Goal: Transaction & Acquisition: Purchase product/service

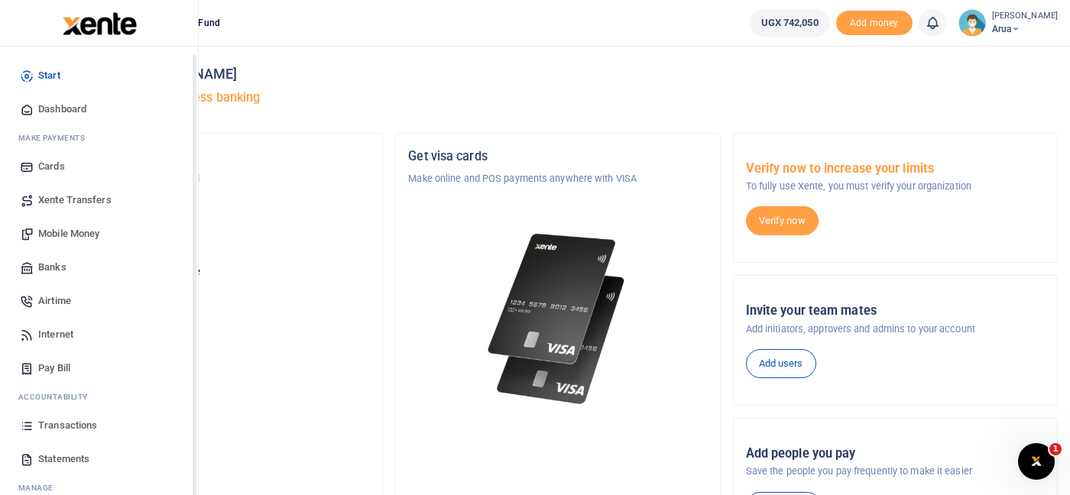
scroll to position [49, 0]
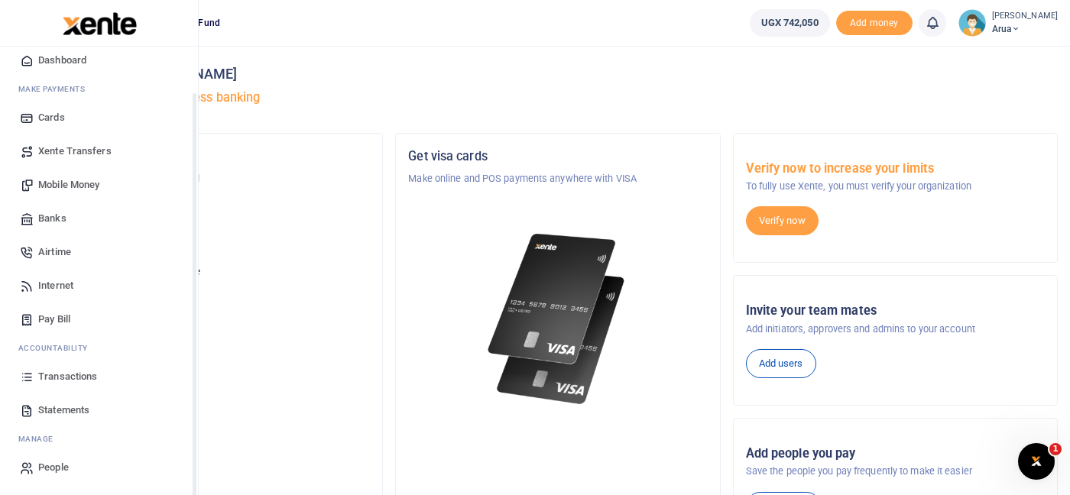
click at [65, 384] on link "Transactions" at bounding box center [98, 377] width 173 height 34
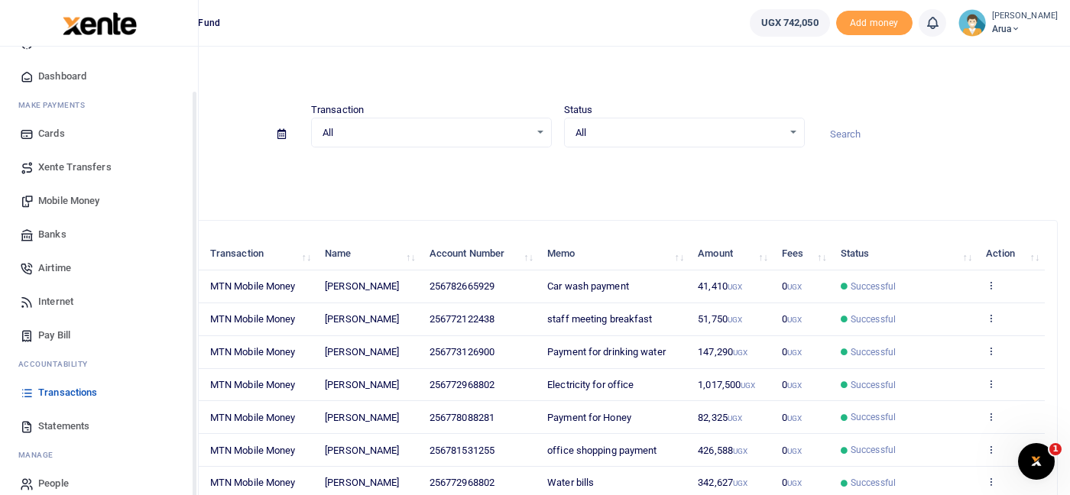
scroll to position [49, 0]
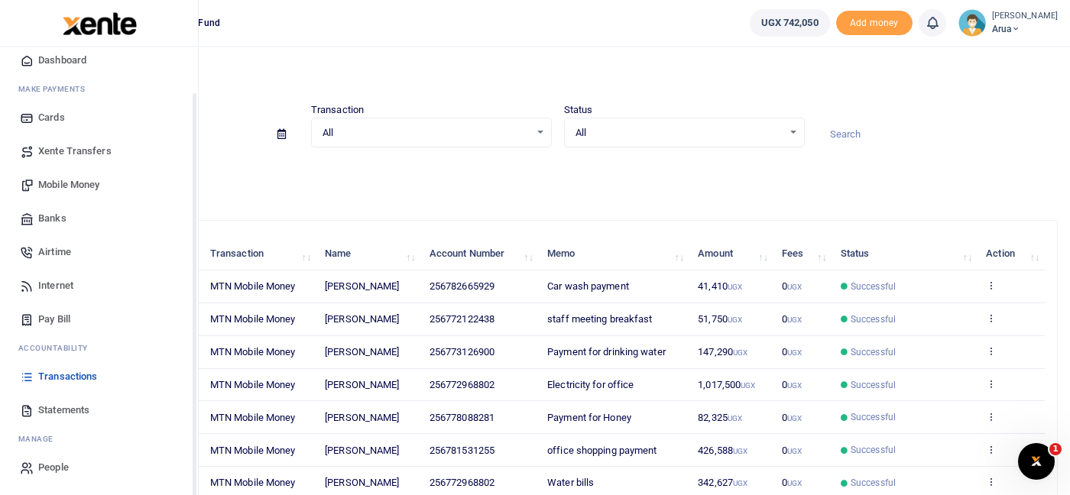
click at [80, 377] on span "Transactions" at bounding box center [67, 376] width 59 height 15
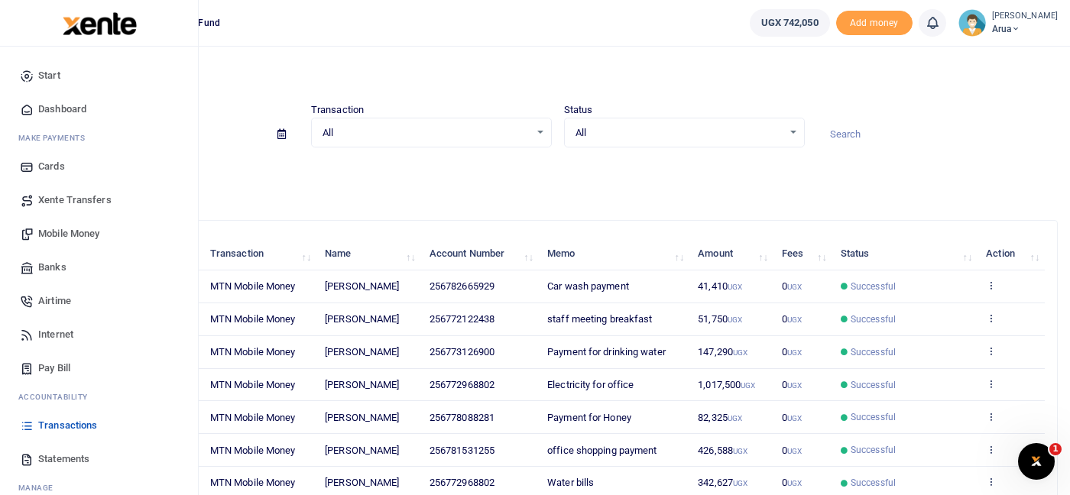
click at [78, 229] on span "Mobile Money" at bounding box center [68, 233] width 61 height 15
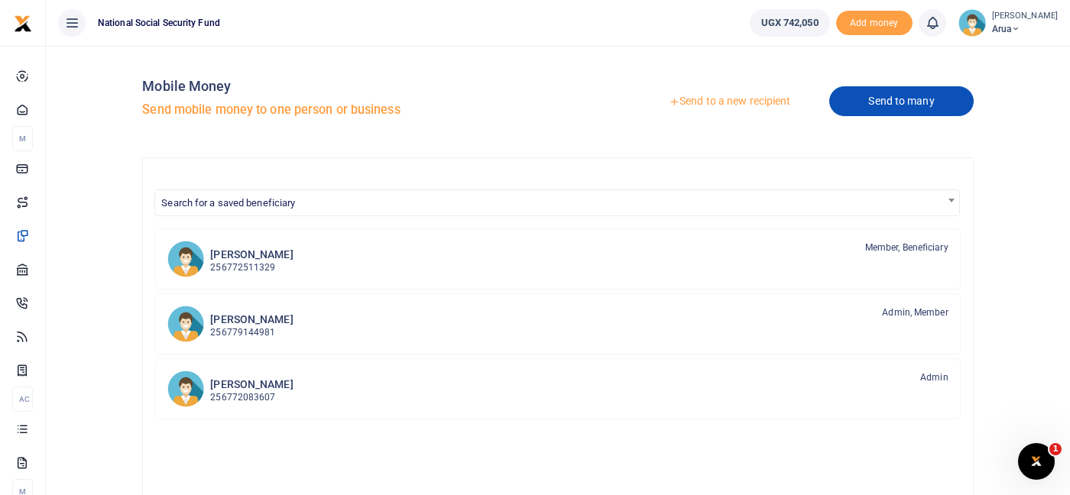
click at [880, 100] on link "Send to many" at bounding box center [901, 101] width 144 height 30
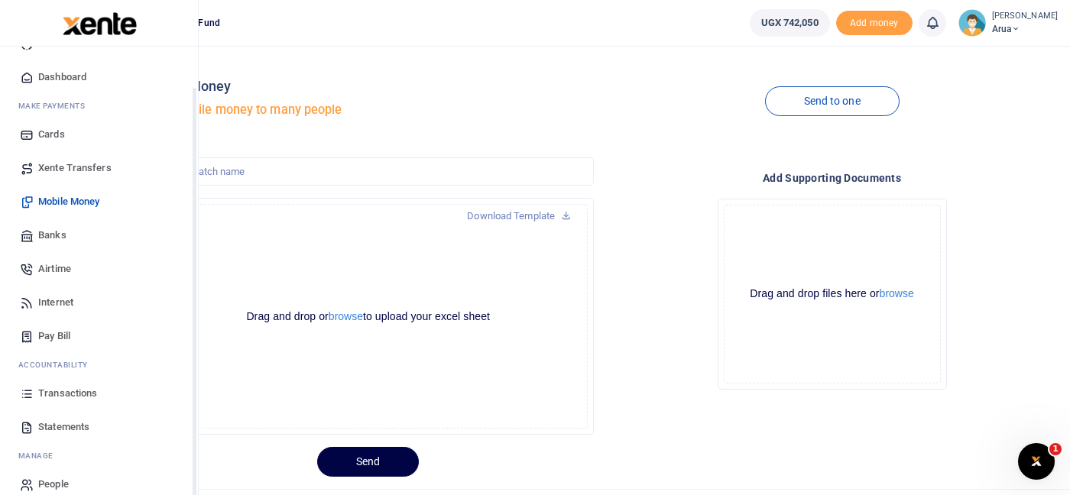
scroll to position [49, 0]
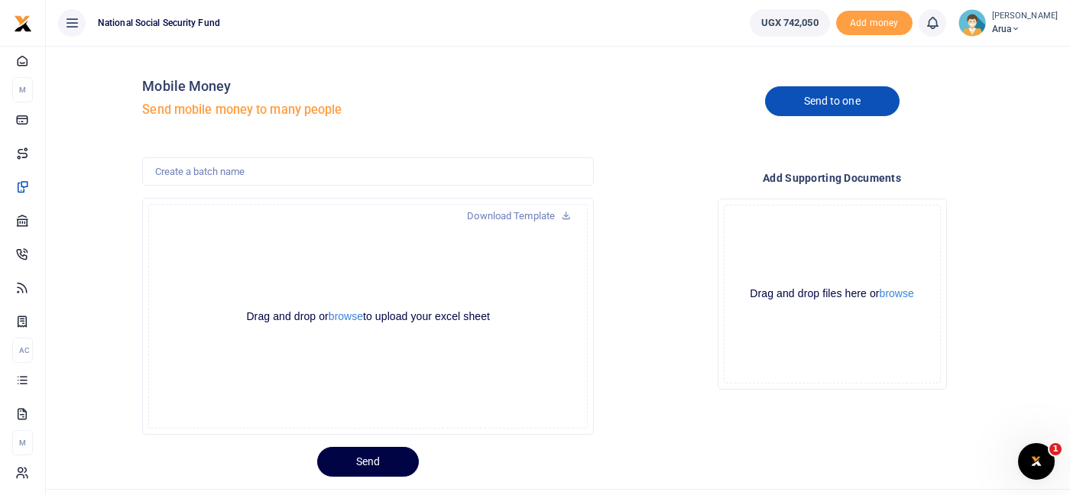
click at [850, 101] on link "Send to one" at bounding box center [832, 101] width 135 height 30
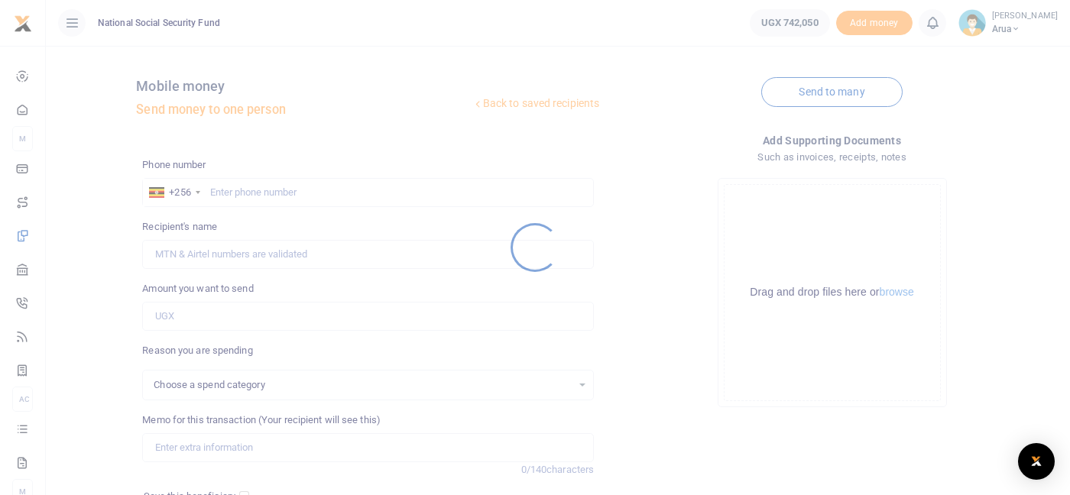
select select
click at [240, 196] on div at bounding box center [535, 247] width 1070 height 495
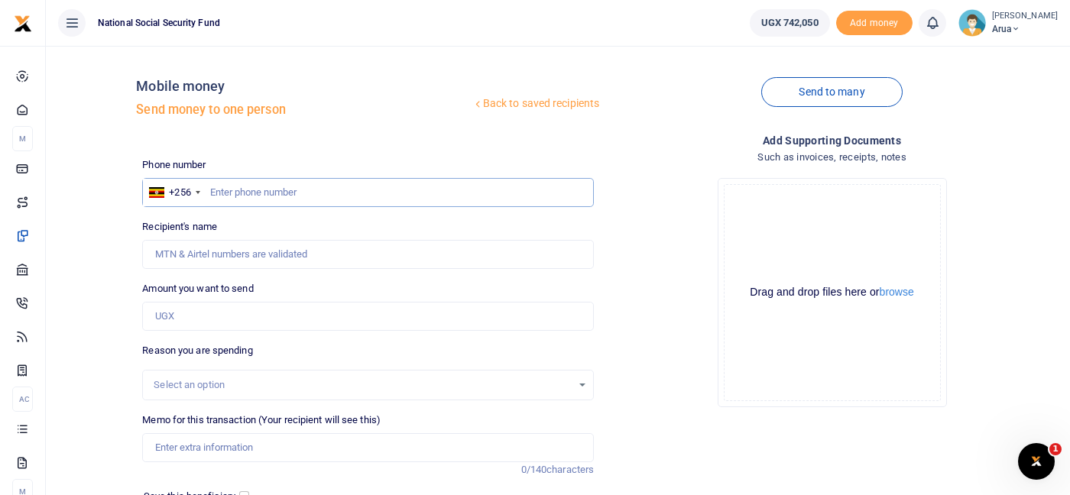
click at [243, 189] on input "text" at bounding box center [368, 192] width 452 height 29
type input "785792089"
type input "[PERSON_NAME]"
type input "785792089"
click at [192, 322] on input "Amount you want to send" at bounding box center [368, 316] width 452 height 29
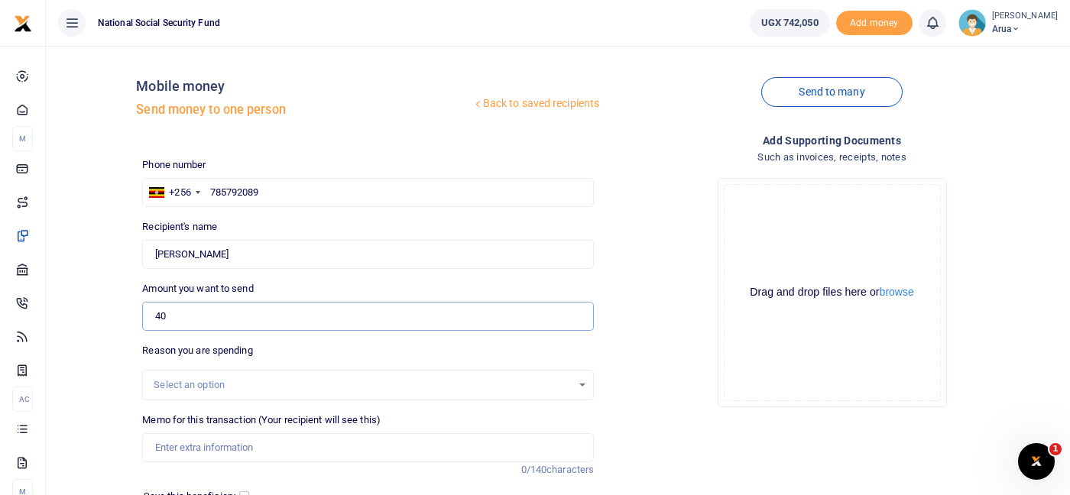
type input "40,000"
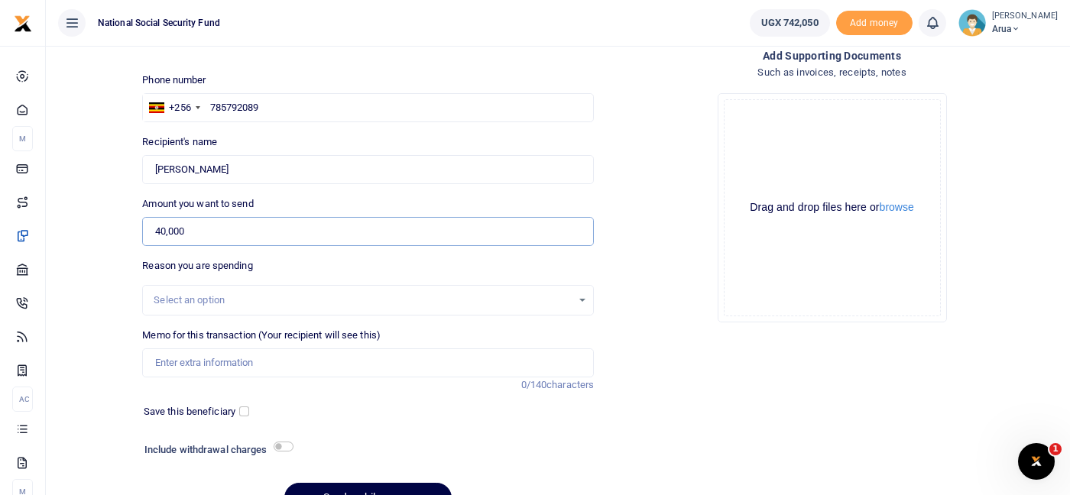
scroll to position [165, 0]
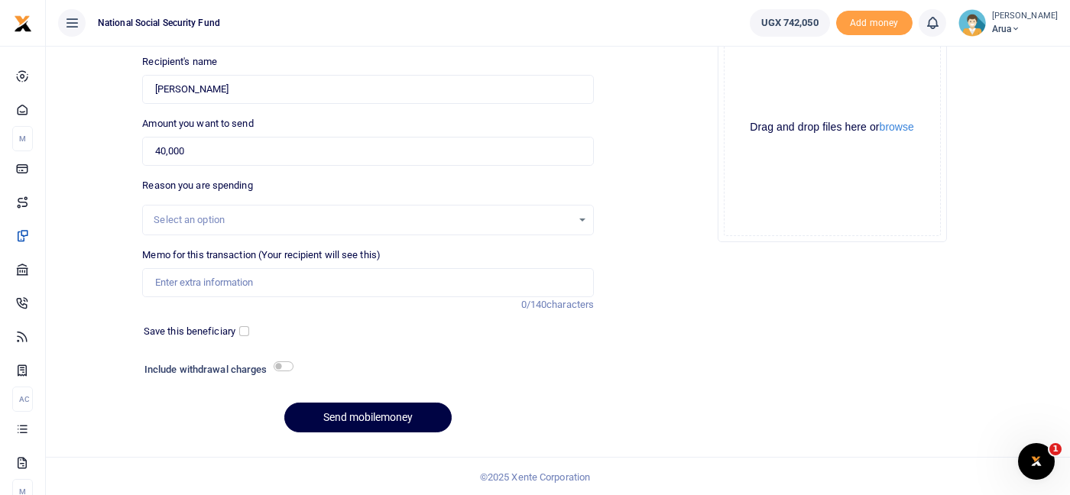
click at [280, 359] on div "Include withdrawal charges" at bounding box center [215, 371] width 154 height 24
click at [277, 364] on input "checkbox" at bounding box center [284, 367] width 20 height 10
checkbox input "true"
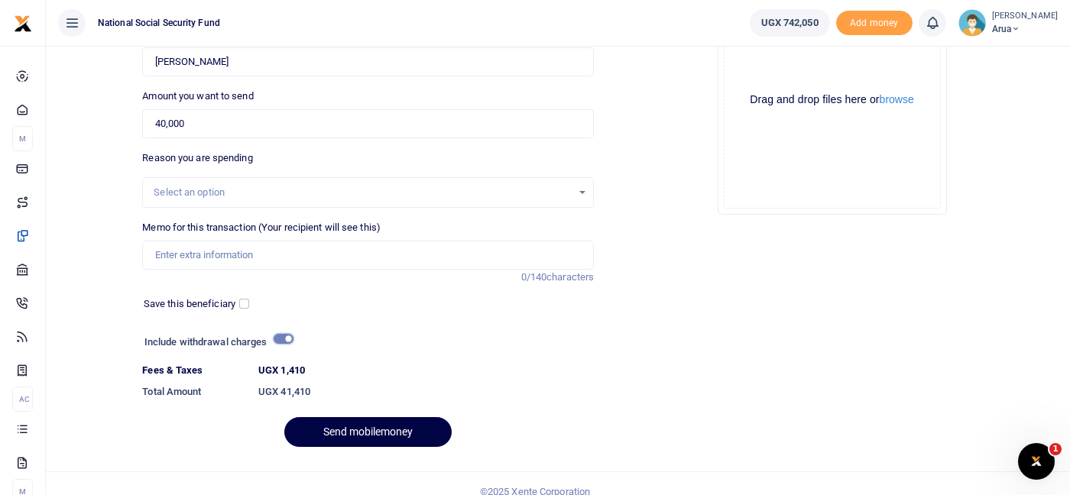
scroll to position [207, 0]
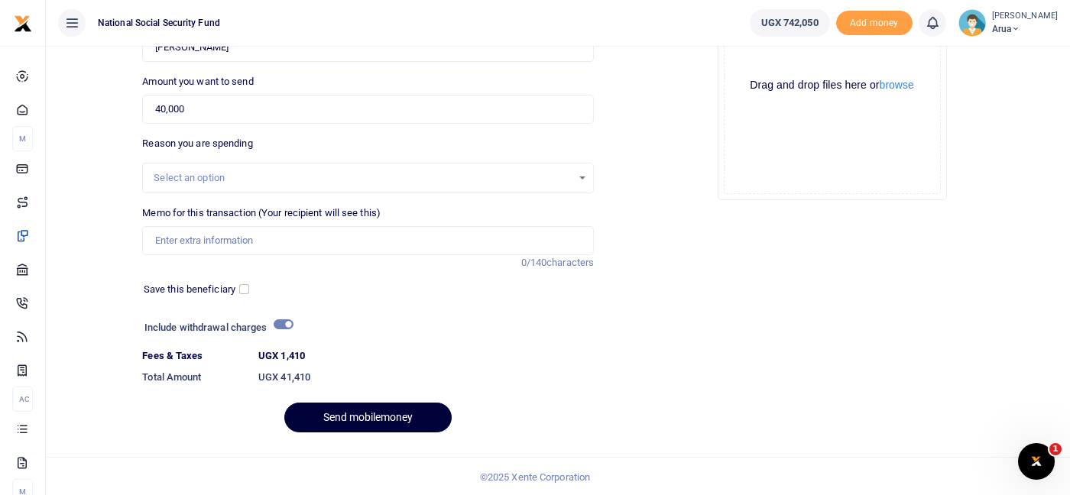
click at [374, 417] on button "Send mobilemoney" at bounding box center [367, 418] width 167 height 30
type input "Tyre repair"
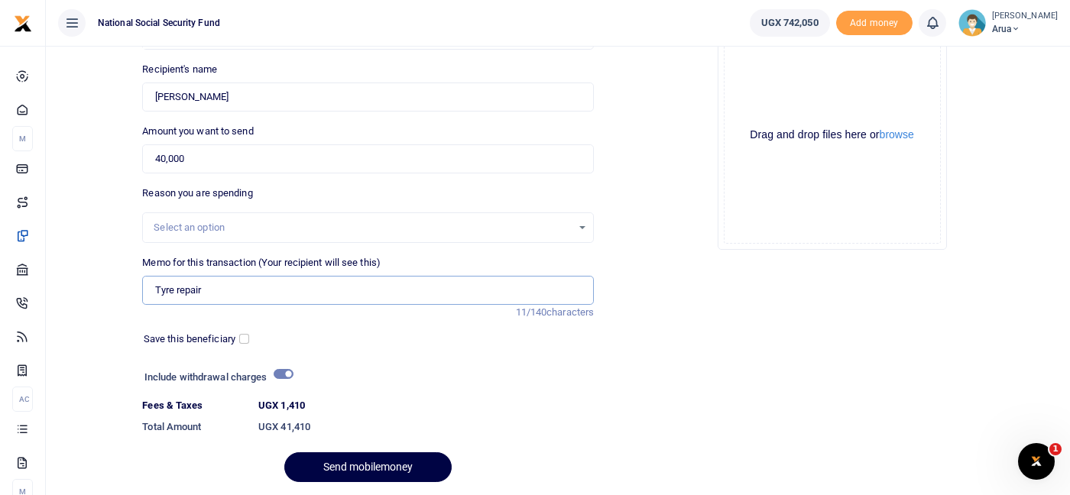
scroll to position [122, 0]
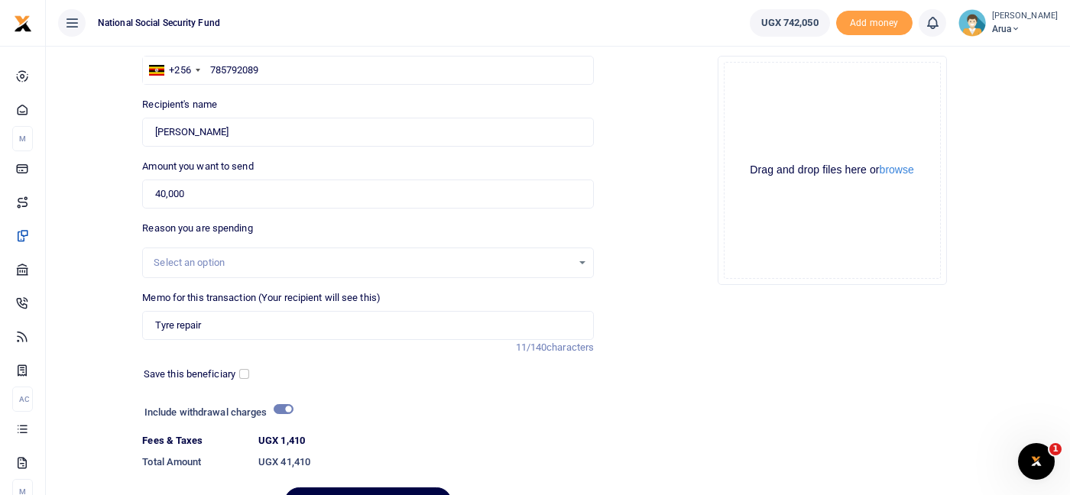
click at [325, 243] on div "Reason you are spending Select an option" at bounding box center [368, 249] width 452 height 57
click at [300, 256] on div "Select an option" at bounding box center [363, 262] width 418 height 15
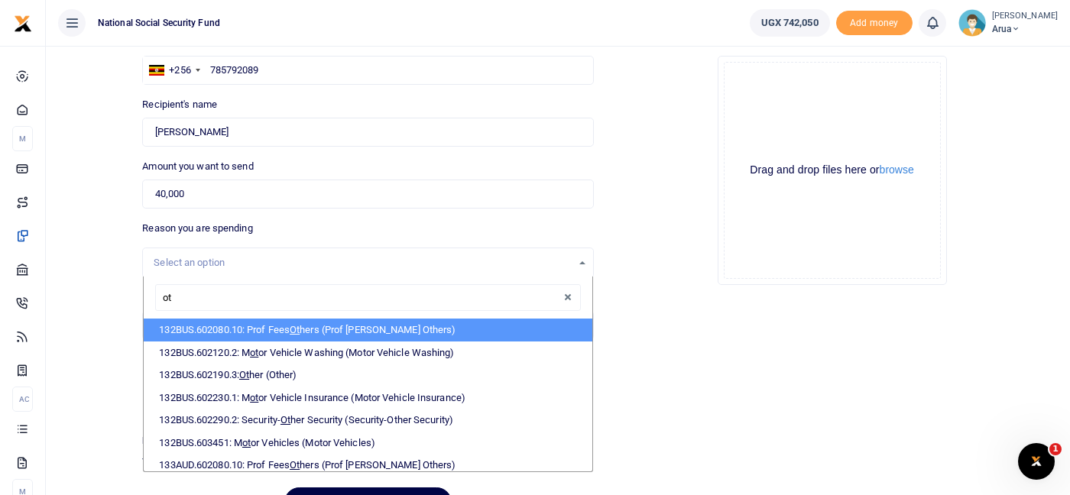
type input "oth"
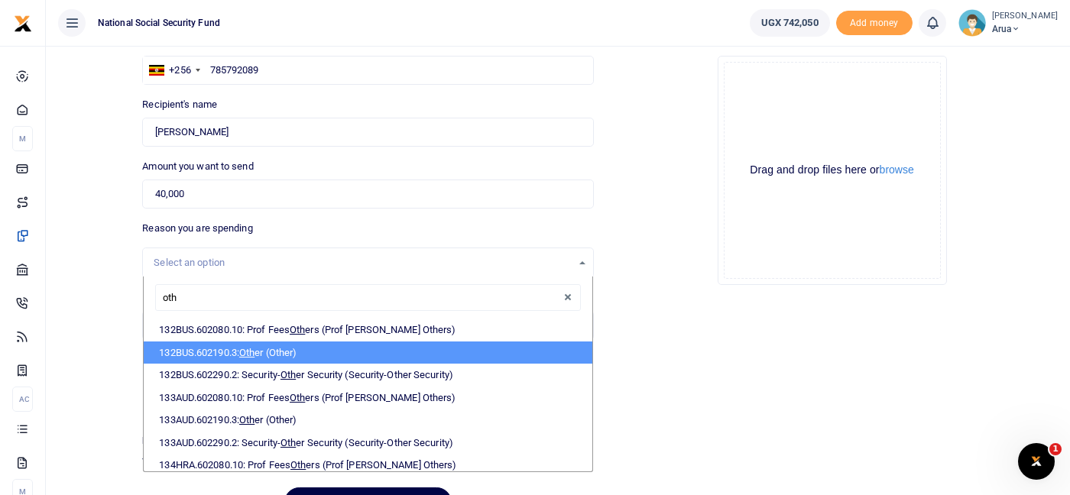
click at [255, 347] on span "Oth" at bounding box center [246, 352] width 15 height 11
select select "237"
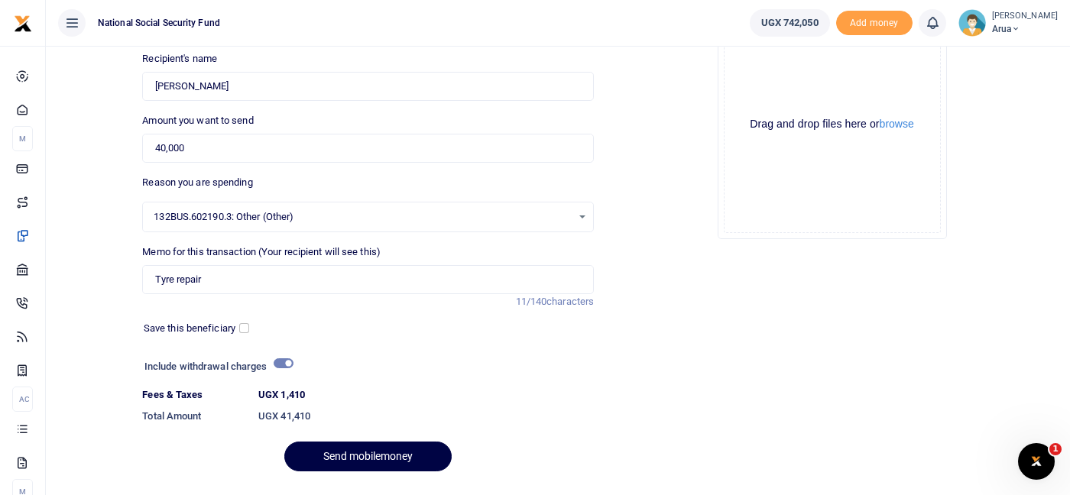
scroll to position [207, 0]
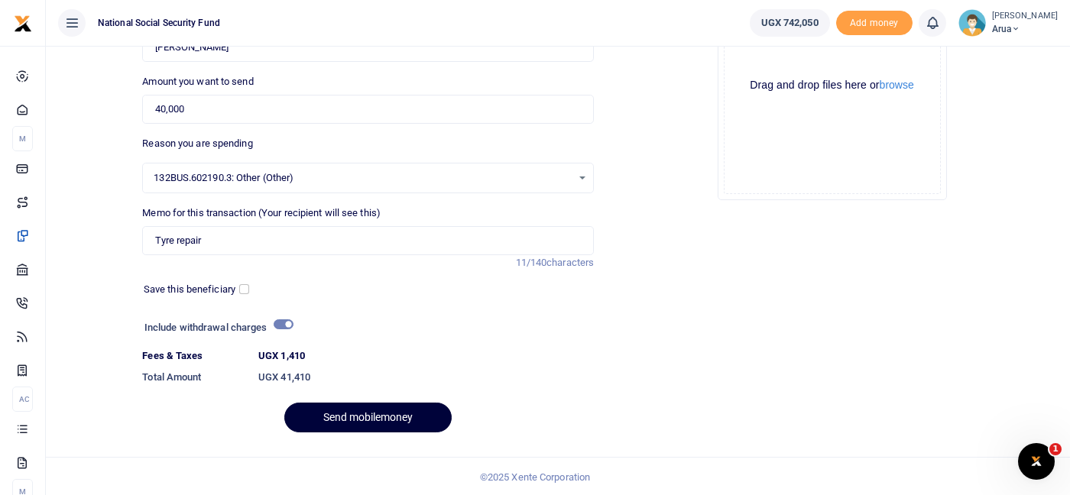
click at [360, 411] on button "Send mobilemoney" at bounding box center [367, 418] width 167 height 30
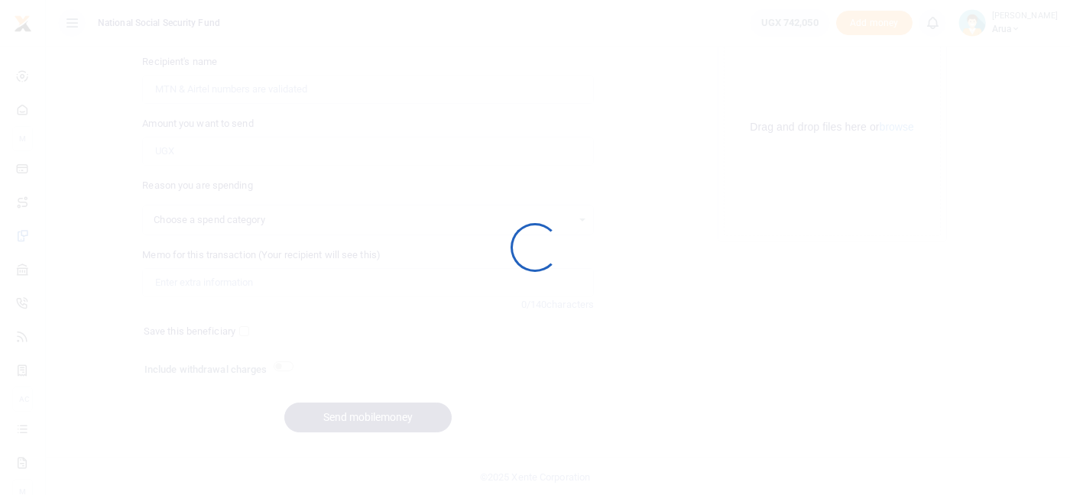
select select
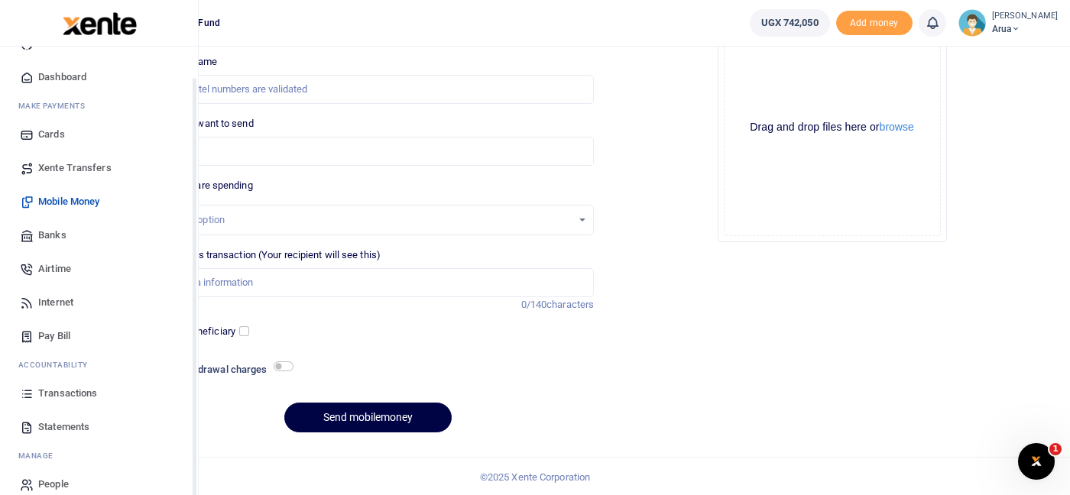
scroll to position [49, 0]
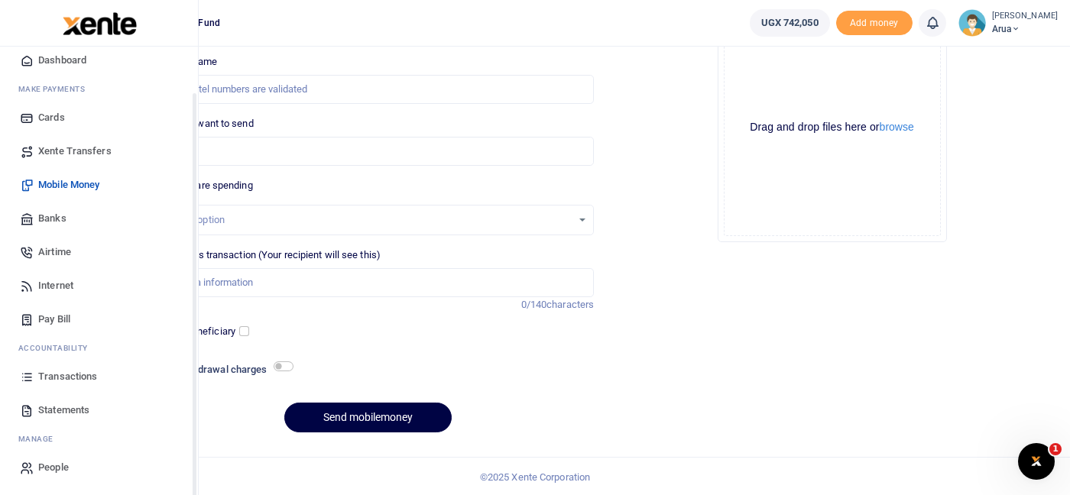
click at [77, 372] on span "Transactions" at bounding box center [67, 376] width 59 height 15
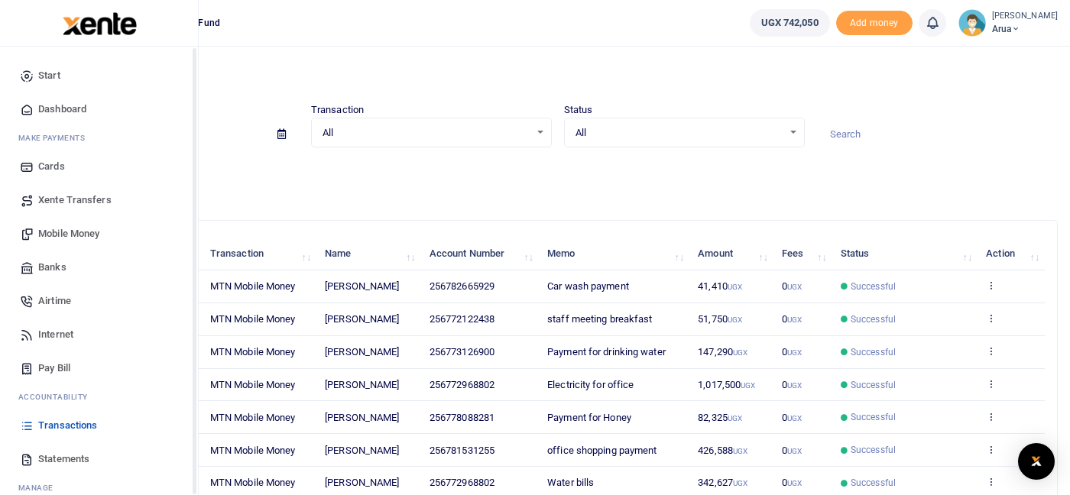
scroll to position [49, 0]
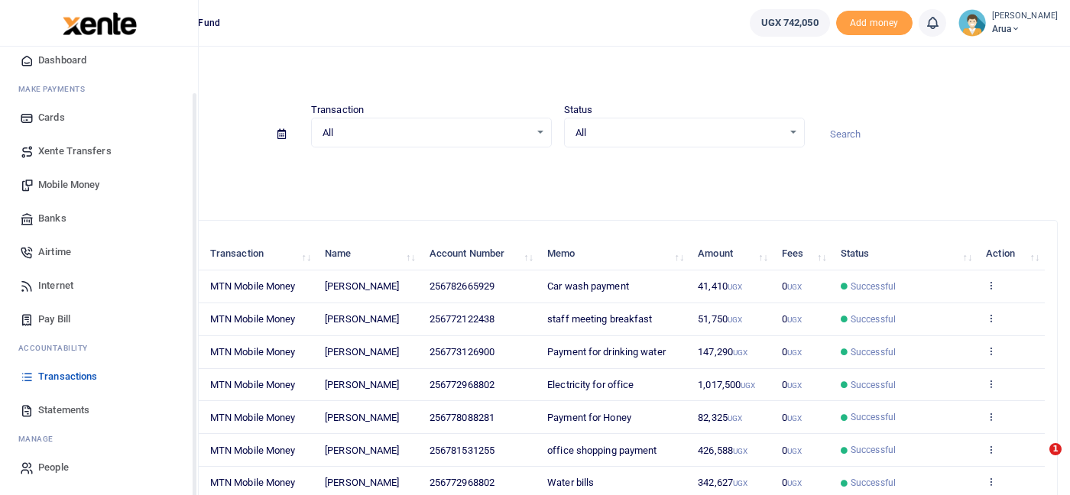
click at [70, 374] on span "Transactions" at bounding box center [67, 376] width 59 height 15
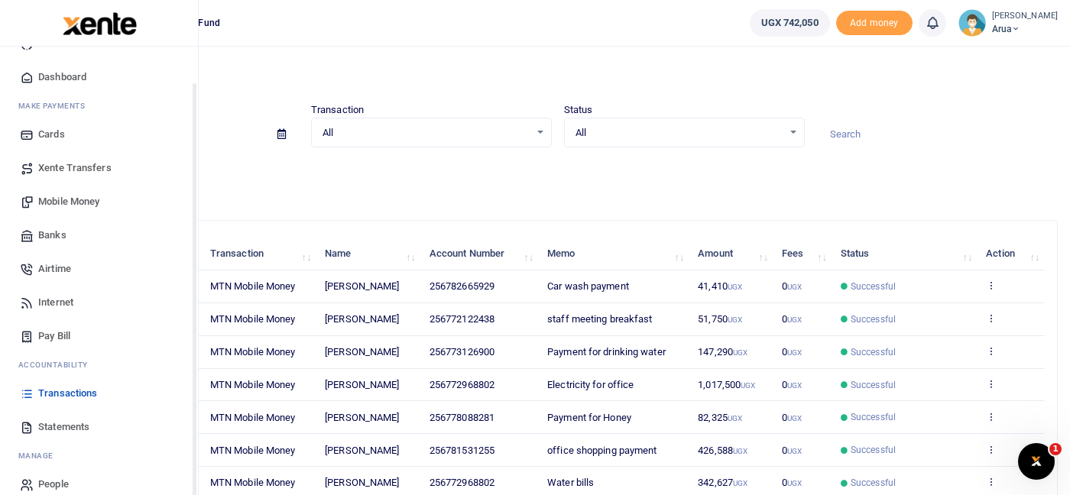
scroll to position [49, 0]
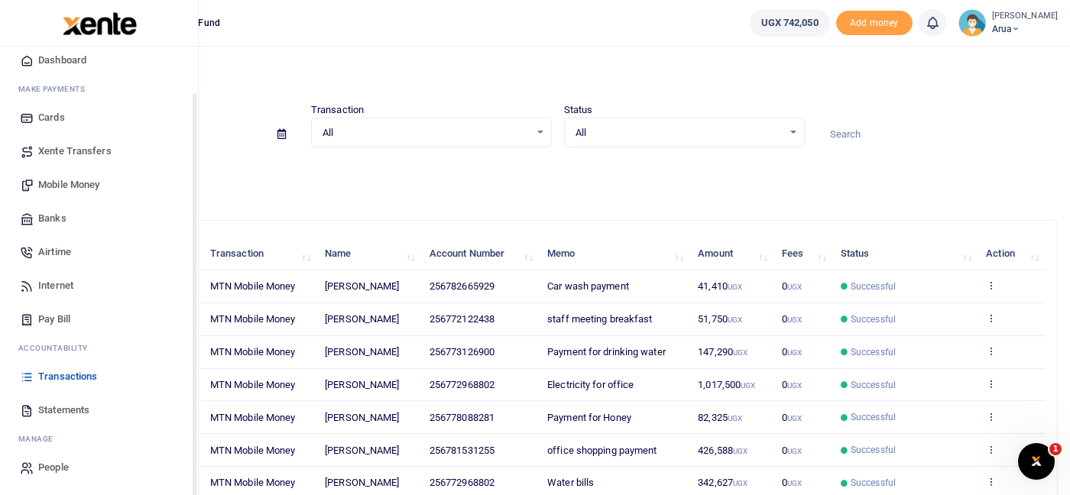
click at [73, 380] on span "Transactions" at bounding box center [67, 376] width 59 height 15
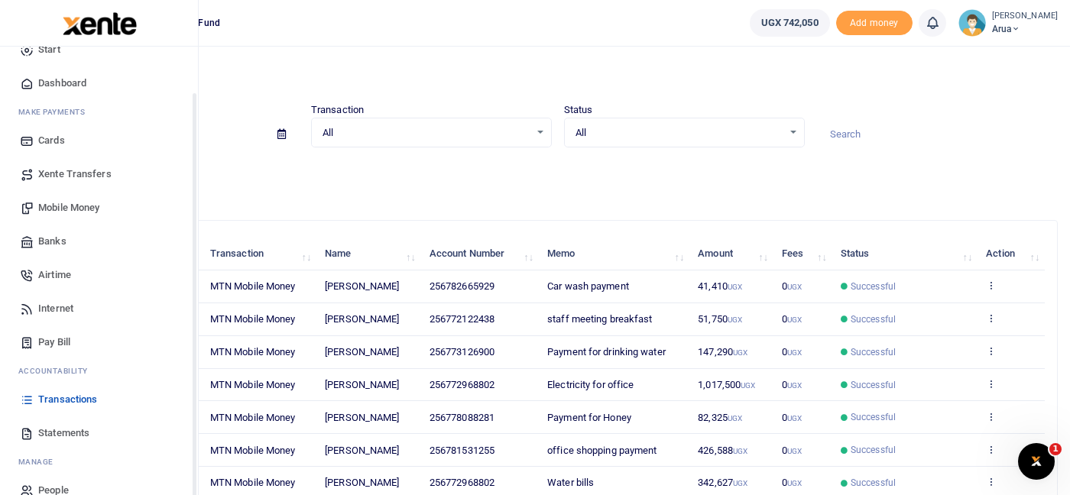
scroll to position [49, 0]
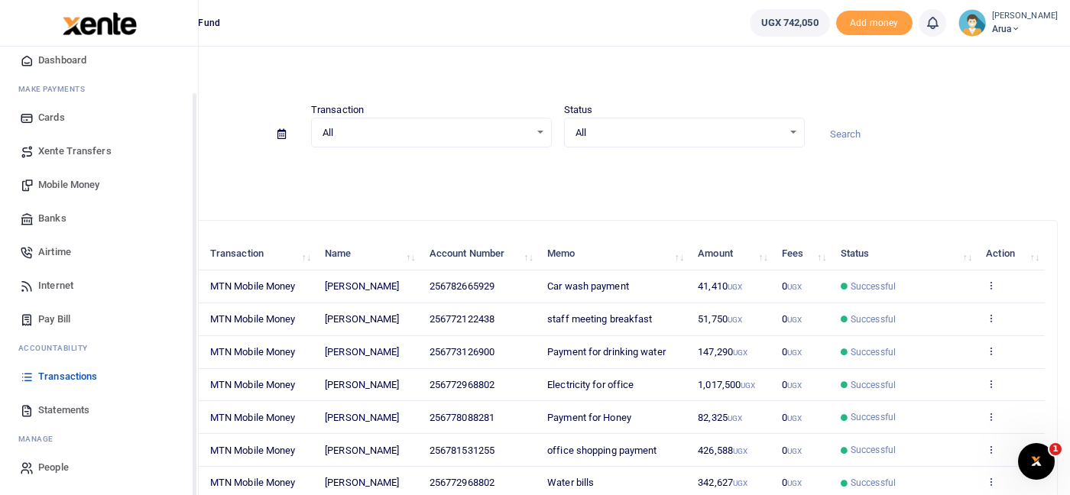
click at [83, 375] on span "Transactions" at bounding box center [67, 376] width 59 height 15
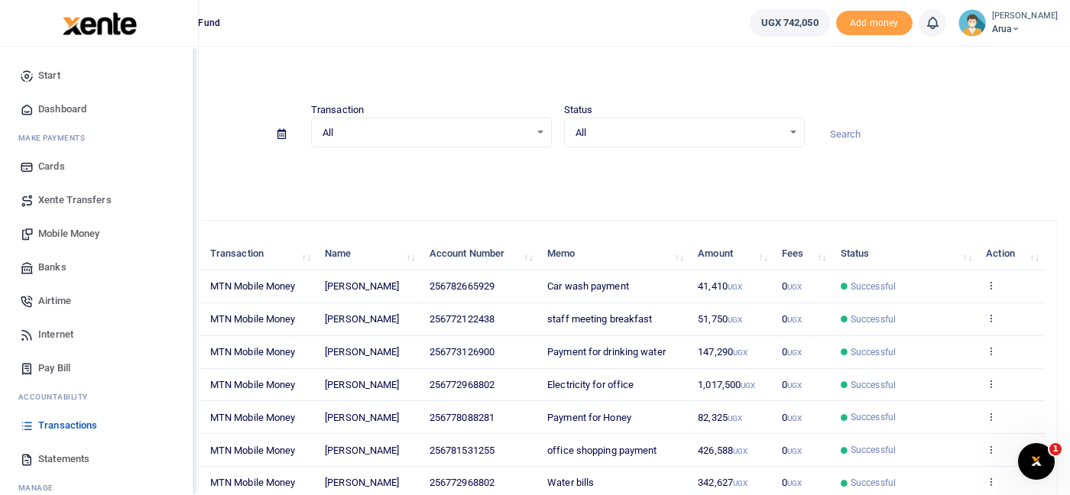
scroll to position [49, 0]
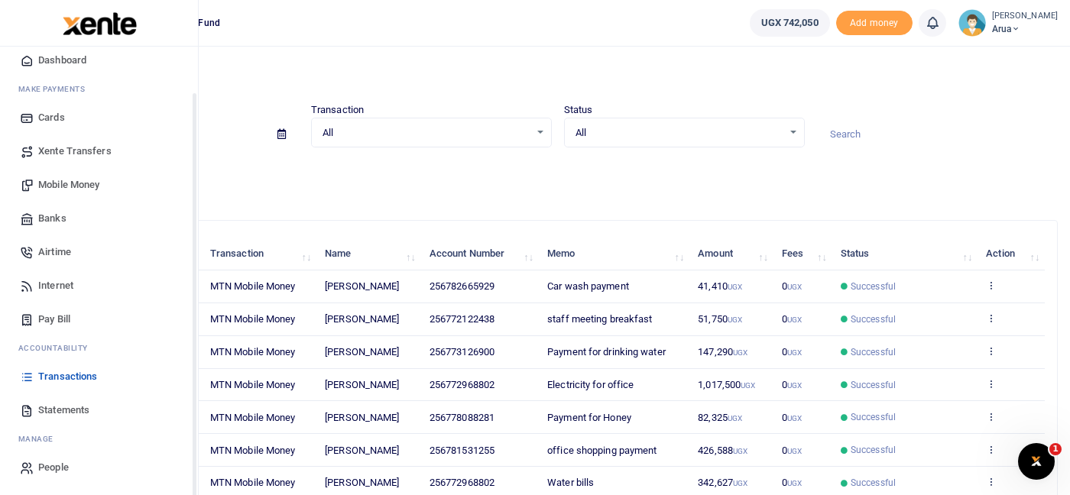
click at [55, 380] on span "Transactions" at bounding box center [67, 376] width 59 height 15
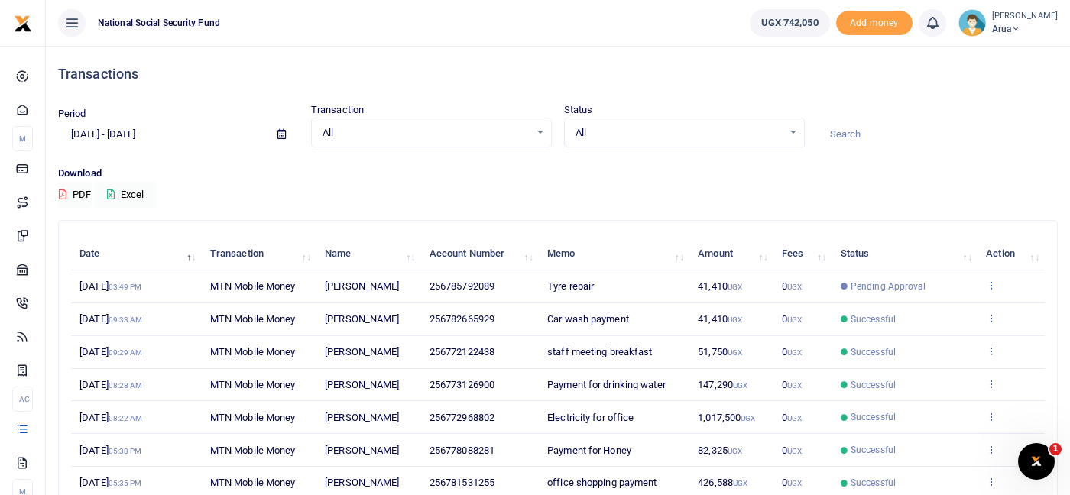
click at [994, 290] on link at bounding box center [991, 285] width 10 height 11
click at [965, 312] on link "View details" at bounding box center [935, 310] width 121 height 21
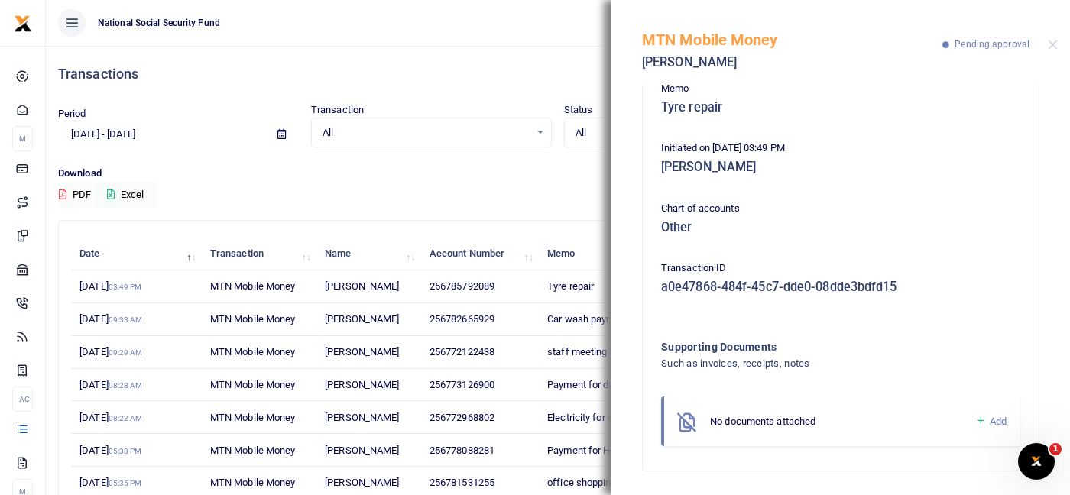
scroll to position [203, 0]
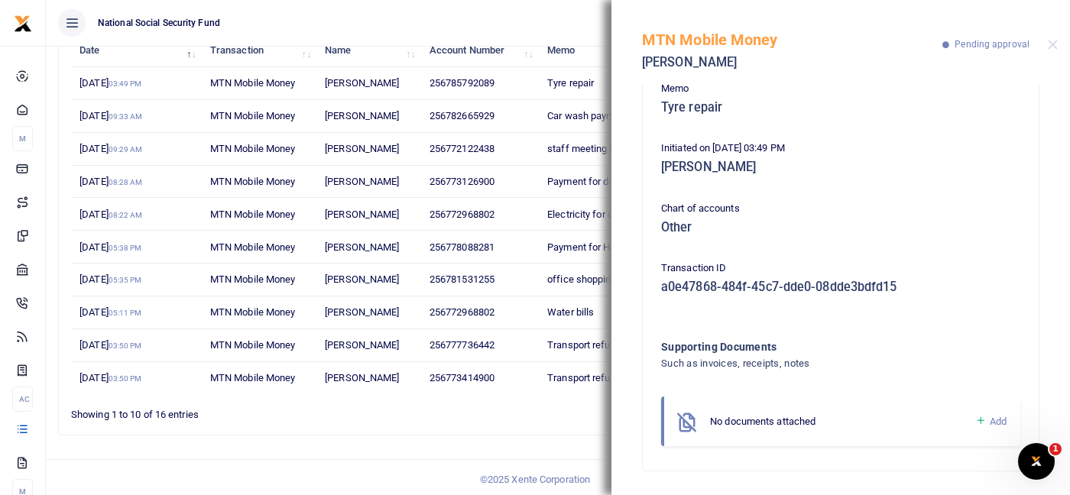
click at [991, 424] on span "Add" at bounding box center [998, 421] width 17 height 11
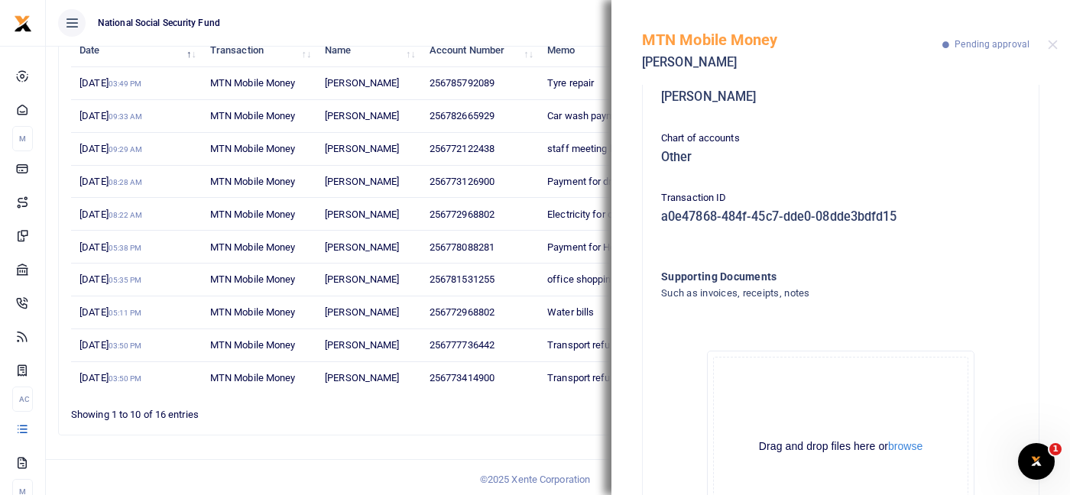
scroll to position [377, 0]
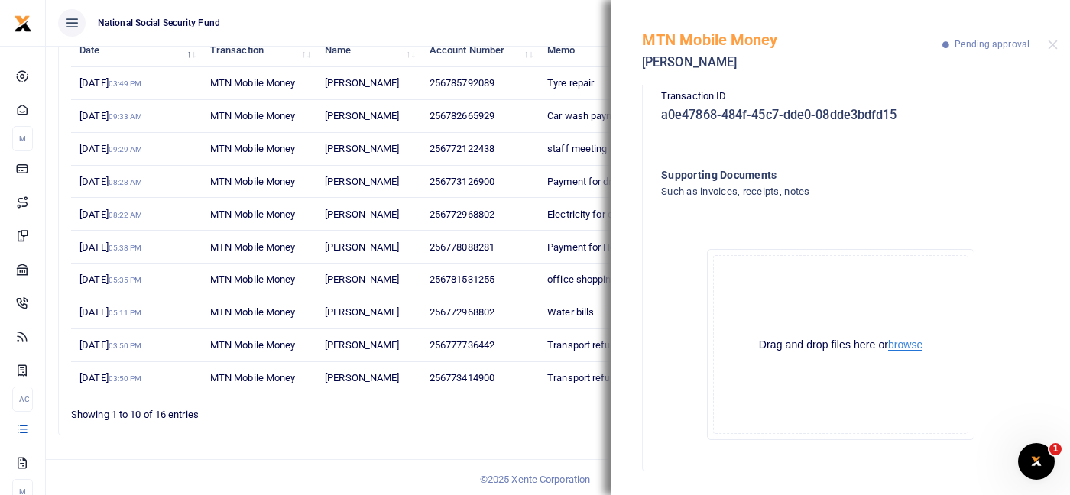
click at [903, 344] on button "browse" at bounding box center [905, 344] width 34 height 11
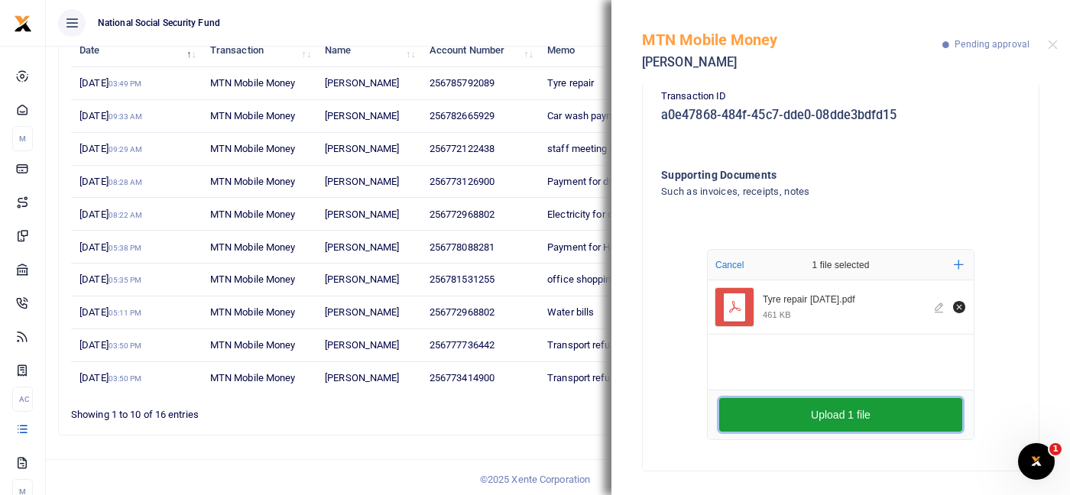
click at [862, 407] on button "Upload 1 file" at bounding box center [840, 415] width 243 height 34
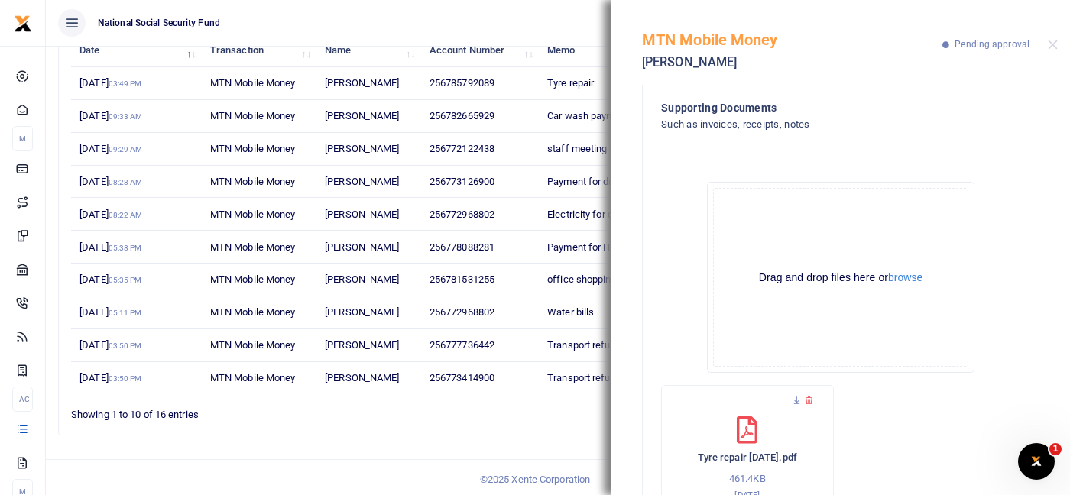
scroll to position [521, 0]
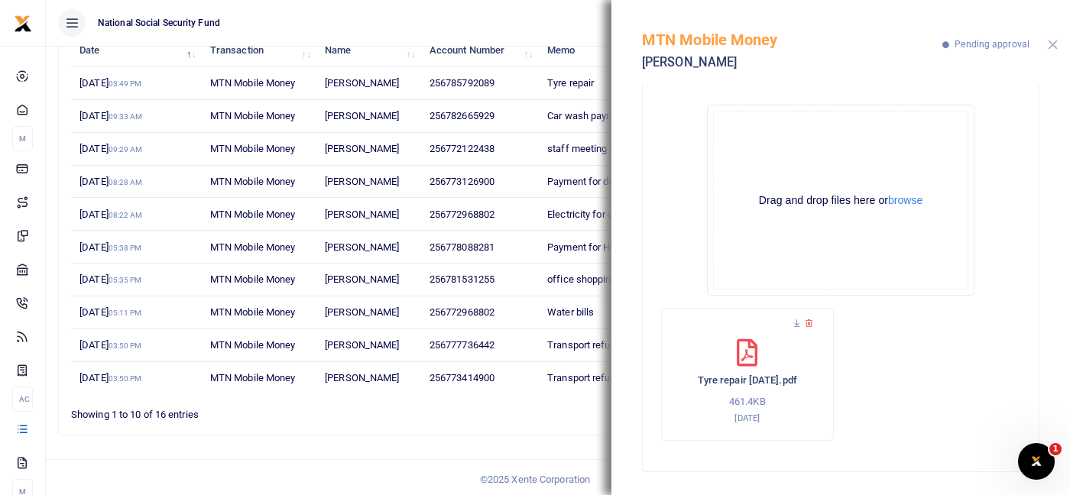
click at [1052, 44] on button "Close" at bounding box center [1053, 45] width 10 height 10
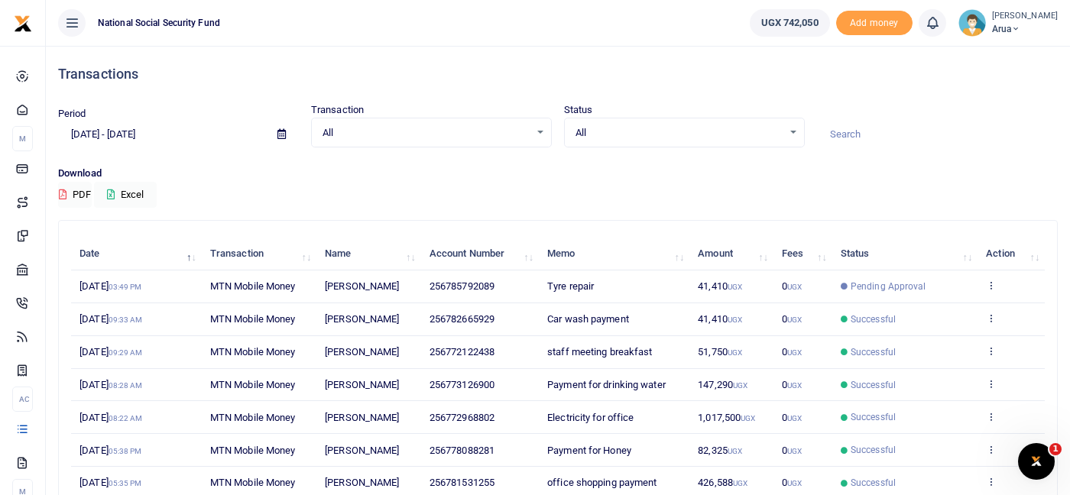
scroll to position [203, 0]
